Goal: Navigation & Orientation: Find specific page/section

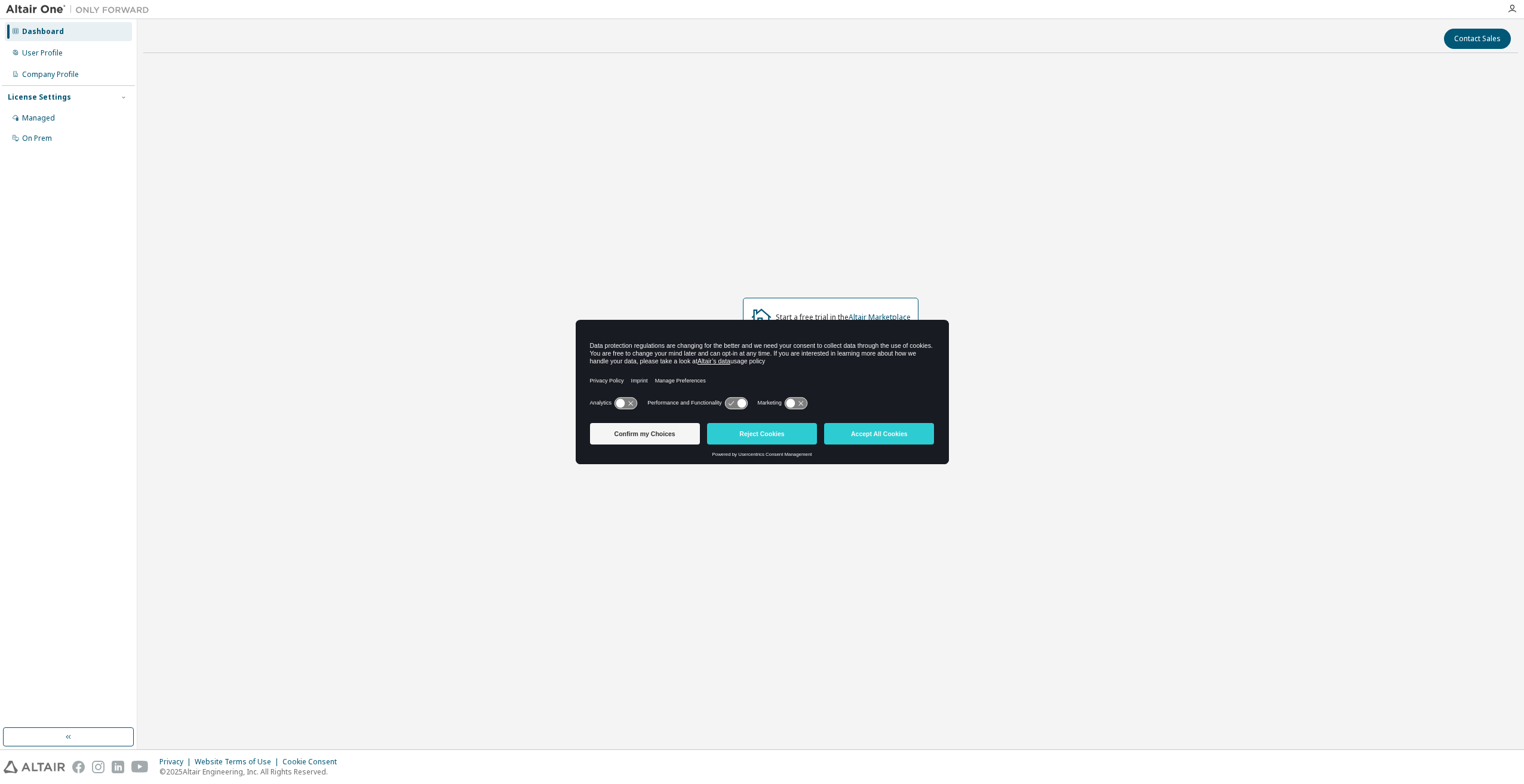
click at [867, 434] on button "Accept All Cookies" at bounding box center [878, 434] width 110 height 21
